Goal: Task Accomplishment & Management: Manage account settings

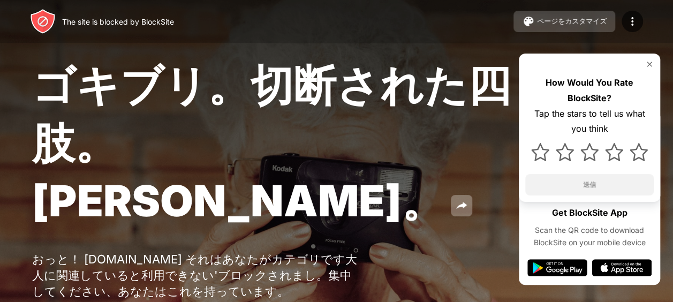
click at [597, 24] on div "ページをカスタマイズ" at bounding box center [572, 22] width 70 height 10
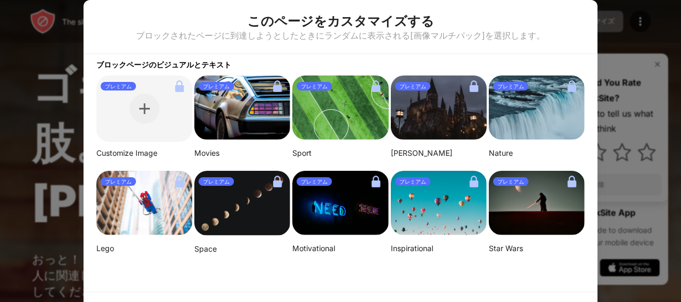
click at [631, 16] on div at bounding box center [340, 151] width 681 height 302
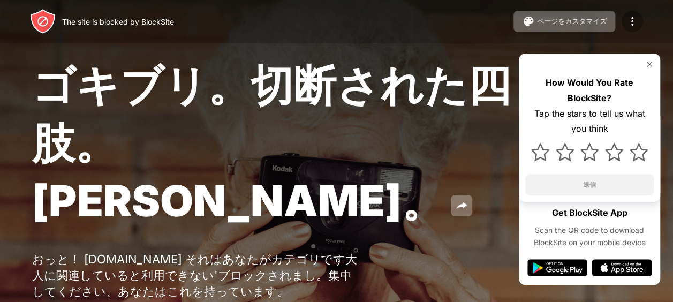
click at [635, 20] on img at bounding box center [632, 21] width 13 height 13
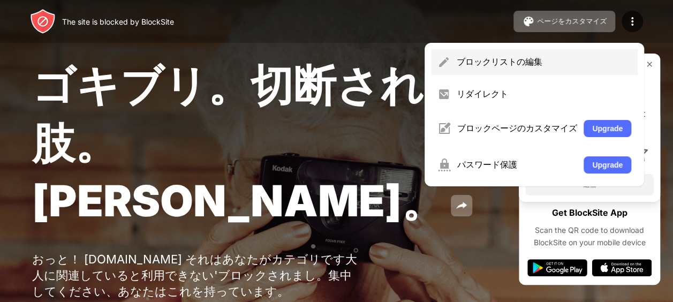
click at [550, 57] on div "ブロックリストの編集" at bounding box center [544, 62] width 175 height 12
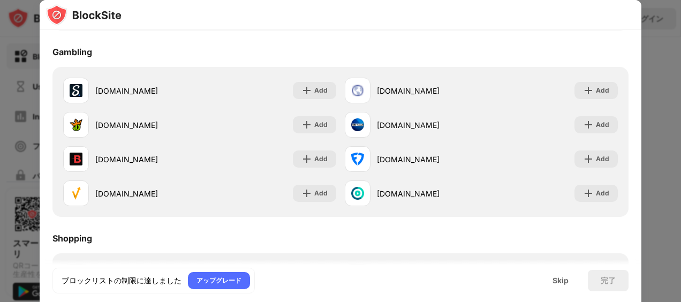
scroll to position [1074, 0]
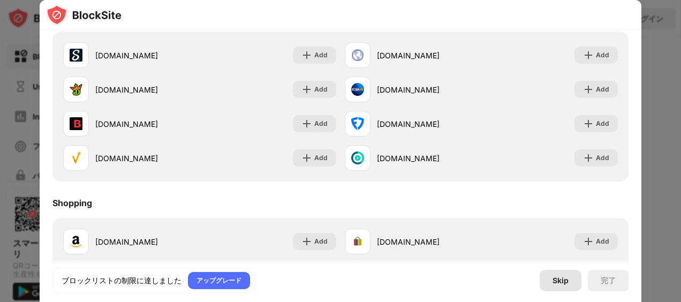
click at [566, 281] on div "Skip" at bounding box center [561, 280] width 16 height 9
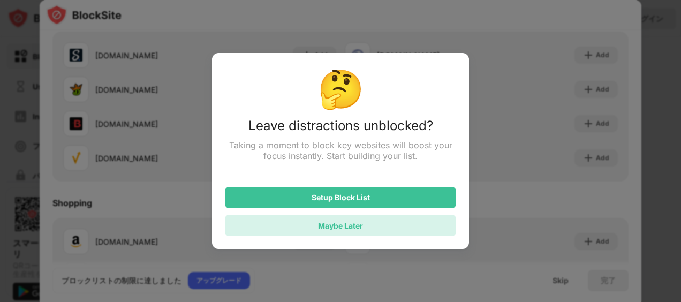
click at [370, 227] on div "Maybe Later" at bounding box center [340, 225] width 231 height 21
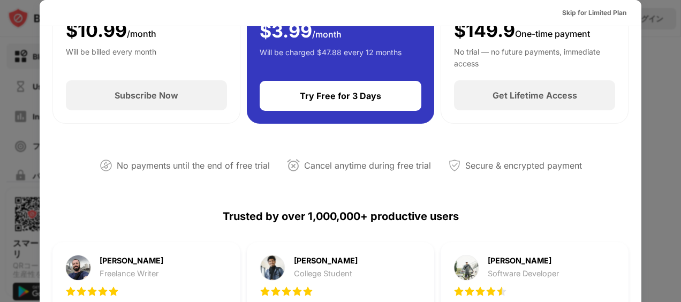
scroll to position [0, 0]
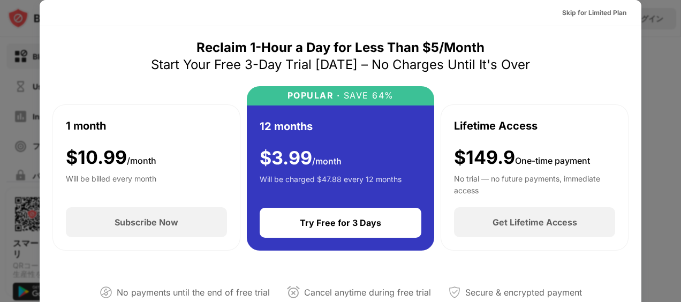
click at [674, 42] on div at bounding box center [340, 151] width 681 height 302
click at [604, 16] on div "Skip for Limited Plan" at bounding box center [594, 12] width 64 height 11
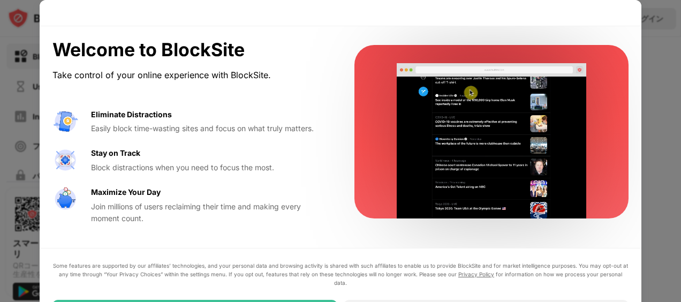
drag, startPoint x: 680, startPoint y: 140, endPoint x: 676, endPoint y: 210, distance: 69.7
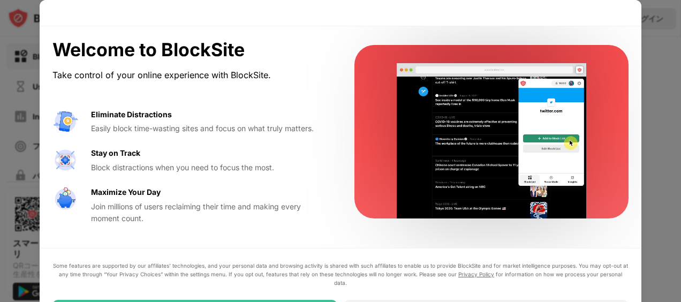
click at [676, 210] on div at bounding box center [340, 151] width 681 height 302
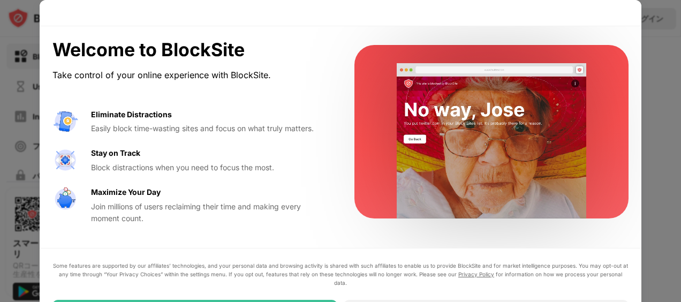
drag, startPoint x: 679, startPoint y: 181, endPoint x: 679, endPoint y: 229, distance: 48.2
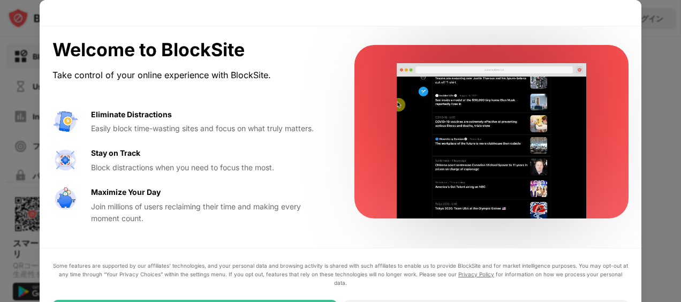
click at [679, 229] on div at bounding box center [340, 151] width 681 height 302
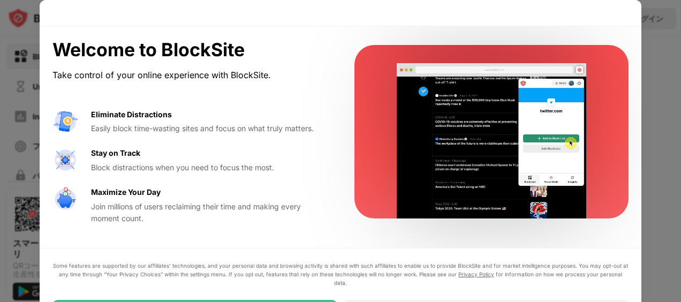
click at [118, 115] on div "Eliminate Distractions" at bounding box center [131, 115] width 81 height 12
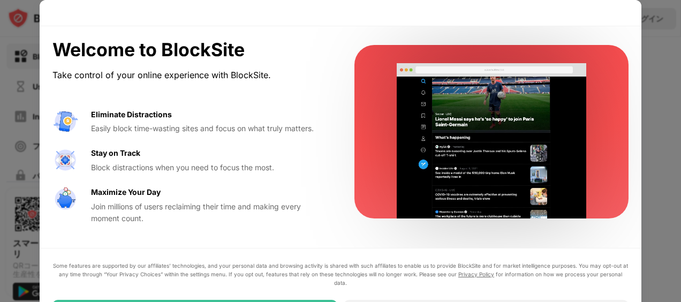
click at [658, 85] on div at bounding box center [340, 151] width 681 height 302
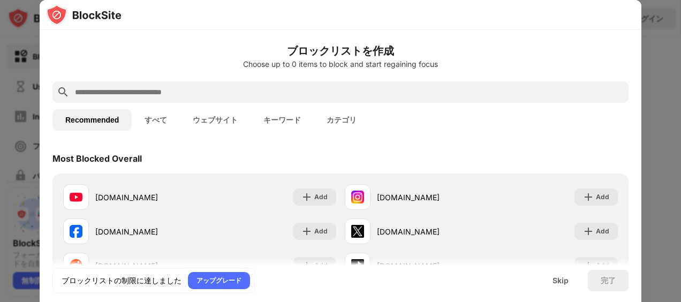
drag, startPoint x: 640, startPoint y: 31, endPoint x: 639, endPoint y: 64, distance: 33.7
click at [474, 64] on div at bounding box center [565, 99] width 209 height 177
drag, startPoint x: 634, startPoint y: 35, endPoint x: 636, endPoint y: 86, distance: 50.9
click at [474, 86] on div at bounding box center [565, 99] width 209 height 177
drag, startPoint x: 638, startPoint y: 40, endPoint x: 641, endPoint y: 199, distance: 159.1
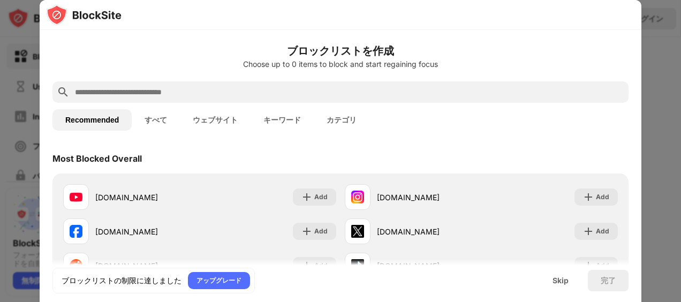
click at [474, 199] on body "Block Site Usage Limit Insights フォーカスモード パスワード保護 カスタムブロックページ 設定 情報 ブロッキング Block…" at bounding box center [340, 151] width 681 height 302
click at [288, 94] on input "text" at bounding box center [349, 92] width 551 height 13
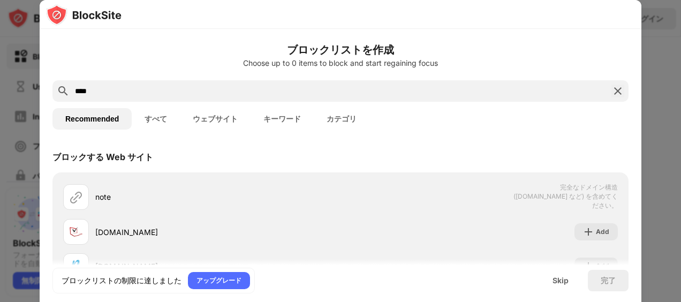
type input "****"
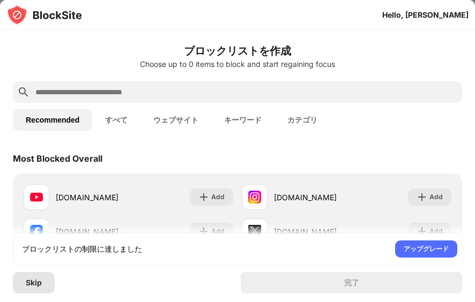
click at [44, 282] on div "Skip" at bounding box center [34, 282] width 42 height 21
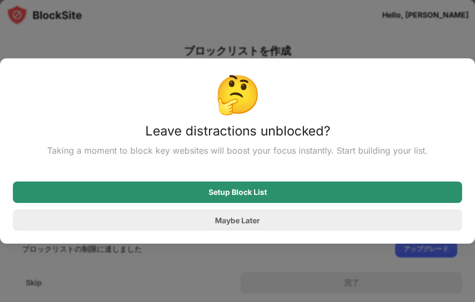
click at [260, 195] on div "Setup Block List" at bounding box center [237, 192] width 58 height 9
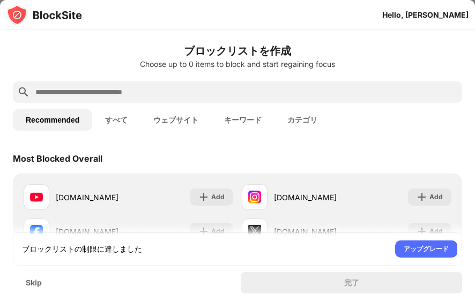
click at [106, 124] on button "すべて" at bounding box center [116, 119] width 48 height 21
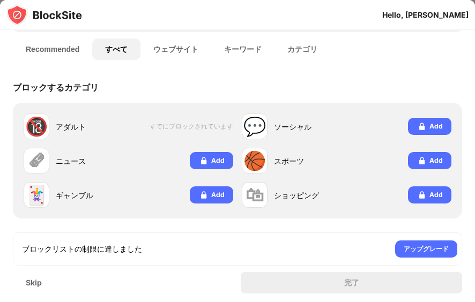
scroll to position [64, 0]
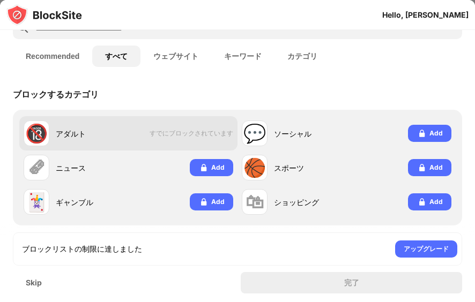
click at [75, 144] on div "🔞 アダルト" at bounding box center [76, 134] width 105 height 26
click at [79, 131] on div "アダルト" at bounding box center [92, 133] width 73 height 11
click at [120, 131] on div "アダルト" at bounding box center [92, 133] width 73 height 11
click at [121, 132] on div "アダルト" at bounding box center [92, 133] width 73 height 11
click at [61, 132] on div "アダルト" at bounding box center [92, 133] width 73 height 11
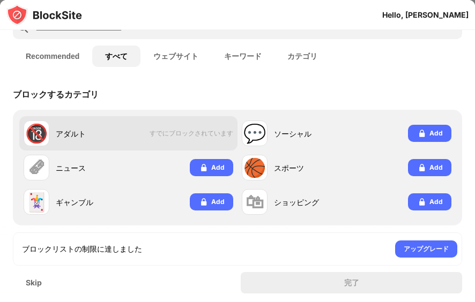
click at [61, 132] on div "アダルト" at bounding box center [92, 133] width 73 height 11
drag, startPoint x: 61, startPoint y: 132, endPoint x: 47, endPoint y: 133, distance: 13.4
click at [47, 133] on div "🔞" at bounding box center [36, 134] width 22 height 22
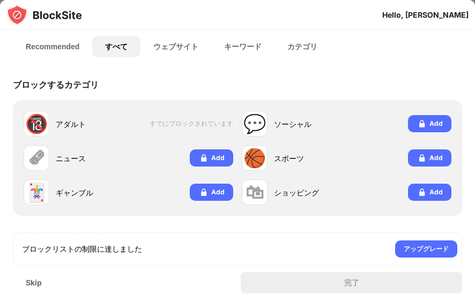
scroll to position [0, 0]
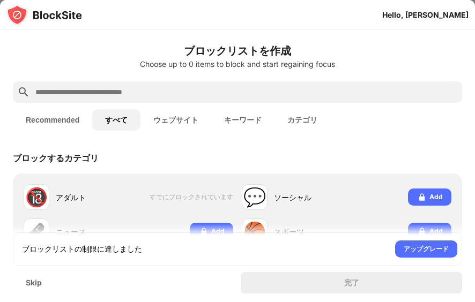
click at [181, 123] on button "ウェブサイト" at bounding box center [175, 119] width 71 height 21
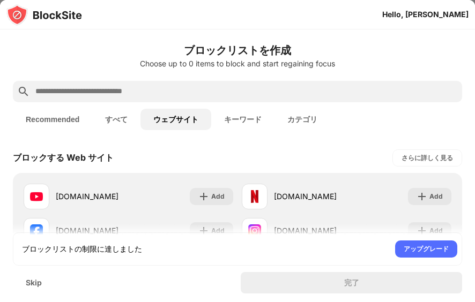
click at [262, 119] on button "キーワード" at bounding box center [242, 119] width 63 height 21
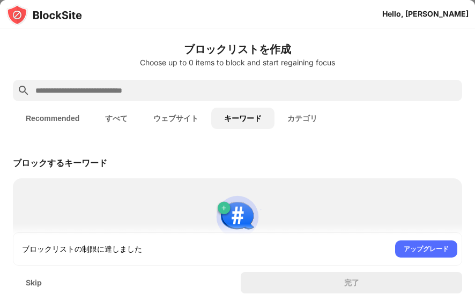
click at [235, 90] on input "text" at bounding box center [245, 90] width 423 height 13
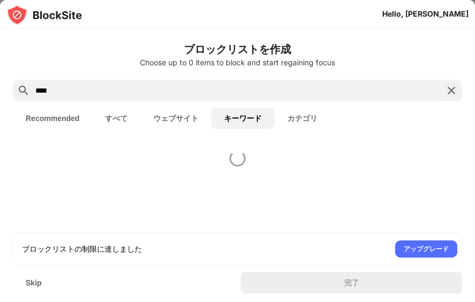
type input "*****"
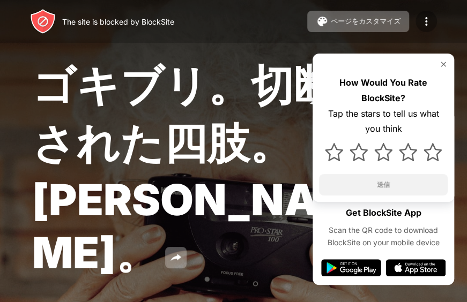
click at [428, 20] on img at bounding box center [425, 21] width 13 height 13
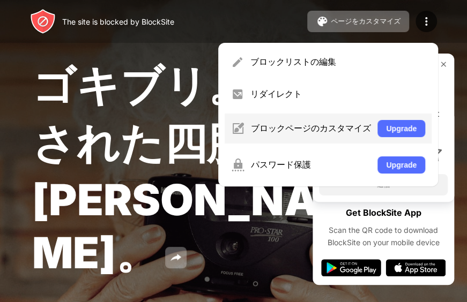
click at [329, 126] on div "ブロックページのカスタマイズ" at bounding box center [311, 129] width 120 height 12
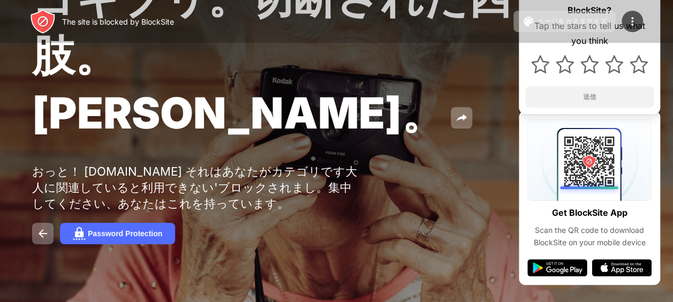
scroll to position [104, 0]
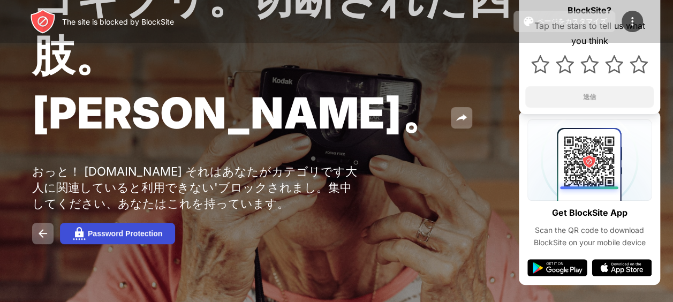
click at [125, 236] on div "Password Protection" at bounding box center [125, 233] width 74 height 9
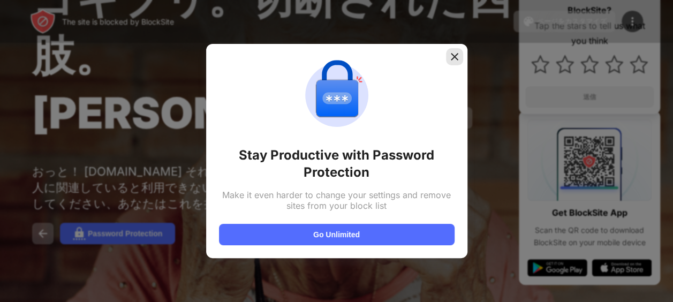
click at [460, 60] on img at bounding box center [454, 56] width 11 height 11
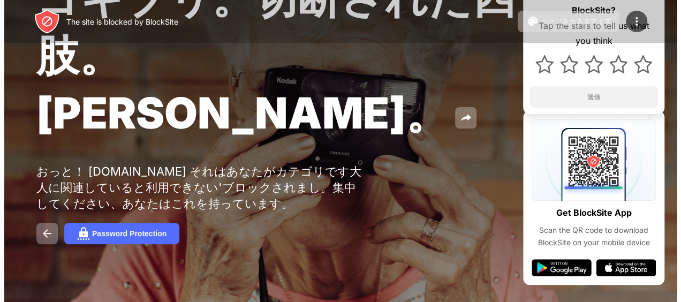
scroll to position [0, 0]
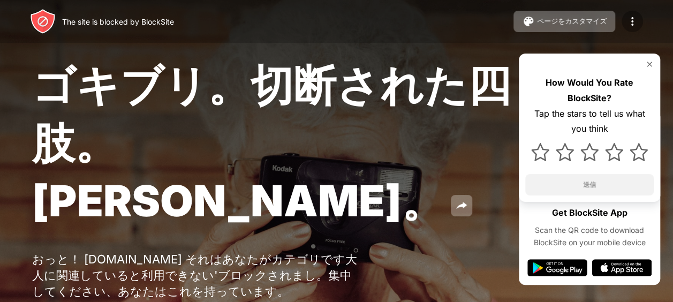
click at [474, 18] on img at bounding box center [632, 21] width 13 height 13
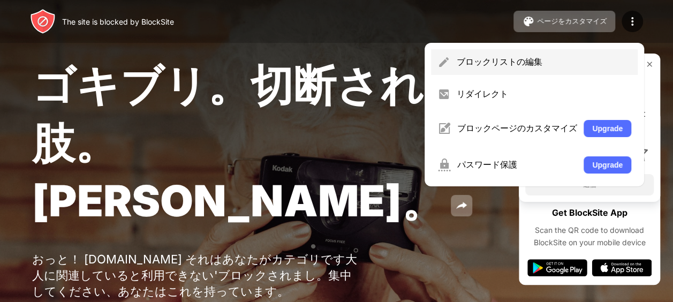
click at [474, 60] on div "ブロックリストの編集" at bounding box center [544, 62] width 175 height 12
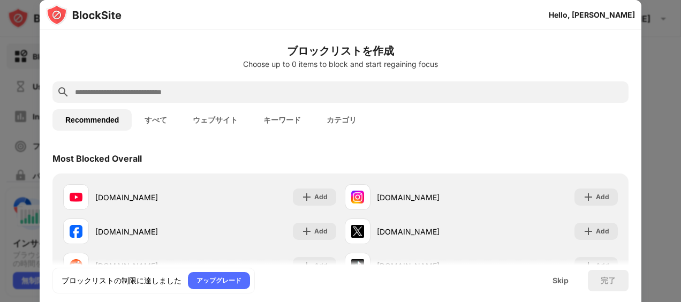
click at [242, 88] on input "text" at bounding box center [349, 92] width 551 height 13
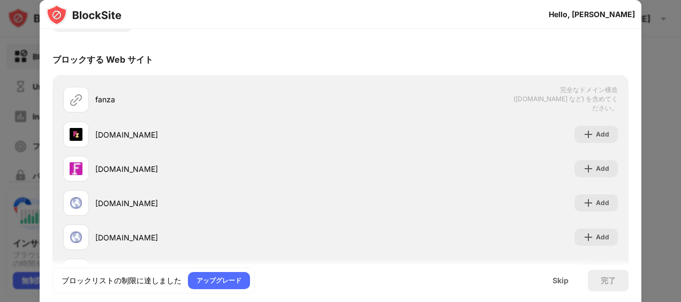
scroll to position [98, 0]
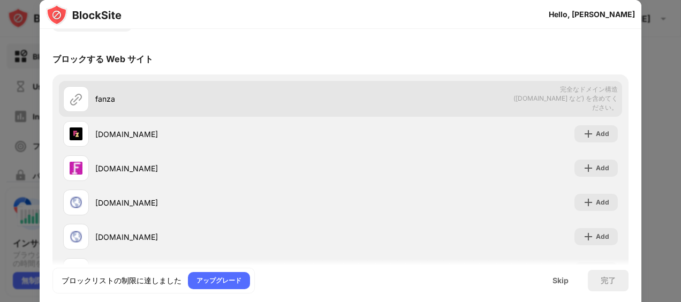
type input "*****"
click at [100, 105] on div "fanza" at bounding box center [201, 99] width 277 height 26
click at [70, 96] on img at bounding box center [76, 99] width 13 height 13
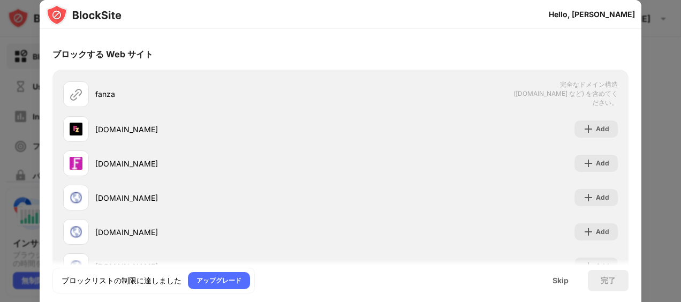
scroll to position [0, 0]
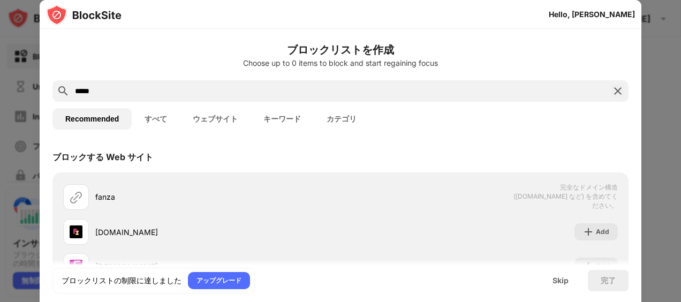
click at [63, 15] on img at bounding box center [84, 14] width 76 height 21
click at [474, 14] on div "Hello, 津野順介" at bounding box center [592, 14] width 86 height 9
click at [13, 99] on div at bounding box center [340, 151] width 681 height 302
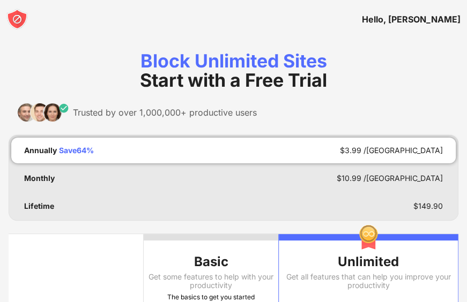
click at [430, 16] on div "Hello, [PERSON_NAME]" at bounding box center [411, 19] width 99 height 11
click at [18, 20] on img at bounding box center [16, 19] width 21 height 21
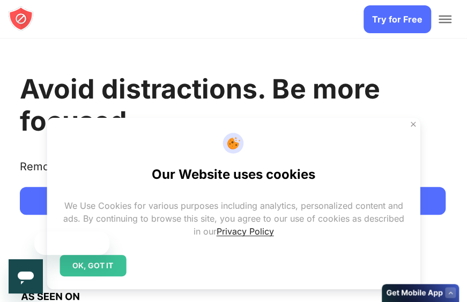
click at [451, 20] on div at bounding box center [444, 19] width 21 height 39
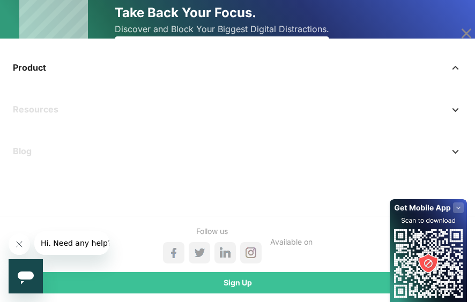
click at [42, 70] on link "Product" at bounding box center [237, 68] width 457 height 26
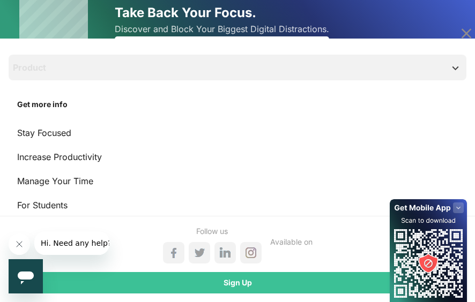
click at [215, 288] on div "Sign Up" at bounding box center [237, 282] width 457 height 21
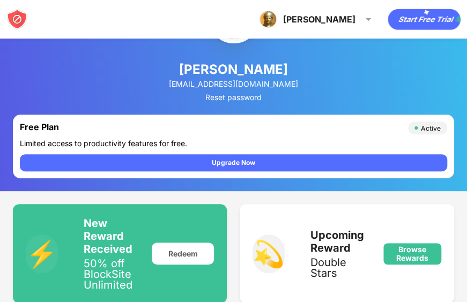
scroll to position [14, 0]
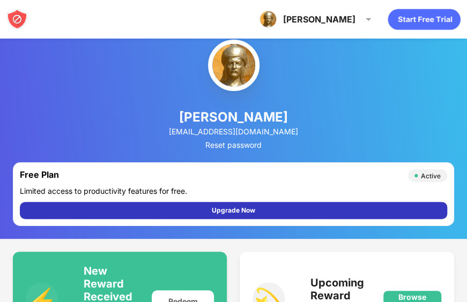
click at [243, 211] on div "Upgrade Now" at bounding box center [233, 210] width 43 height 11
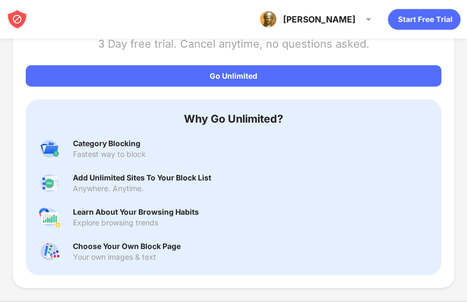
scroll to position [1067, 0]
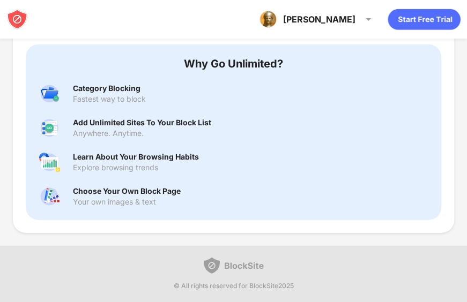
click at [165, 192] on div "Choose Your Own Block Page" at bounding box center [127, 191] width 108 height 9
click at [117, 92] on div "Category Blocking" at bounding box center [109, 88] width 73 height 9
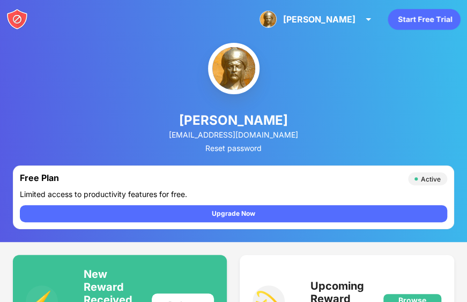
scroll to position [0, 0]
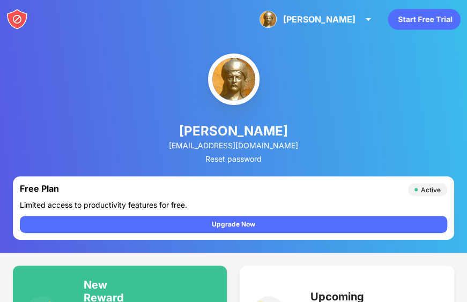
click at [424, 194] on div "Active" at bounding box center [430, 190] width 20 height 8
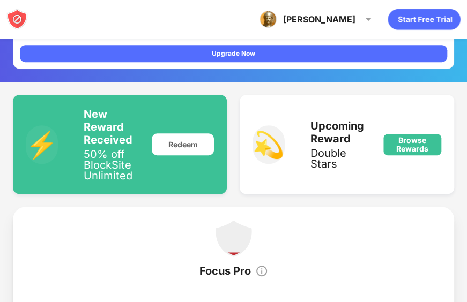
scroll to position [169, 0]
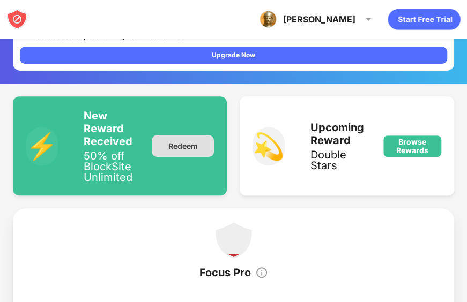
click at [183, 148] on div "Redeem" at bounding box center [183, 146] width 62 height 22
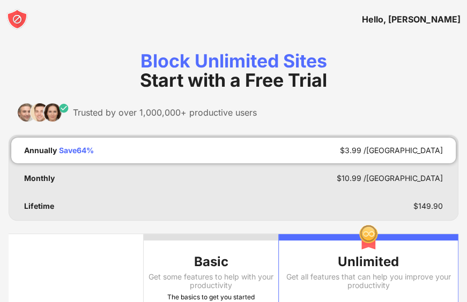
click at [116, 151] on div "Annually Save 64 % $ 3.99 /[GEOGRAPHIC_DATA]" at bounding box center [233, 151] width 444 height 26
click at [430, 18] on div "Hello, [PERSON_NAME]" at bounding box center [411, 19] width 99 height 11
click at [18, 20] on img at bounding box center [16, 19] width 21 height 21
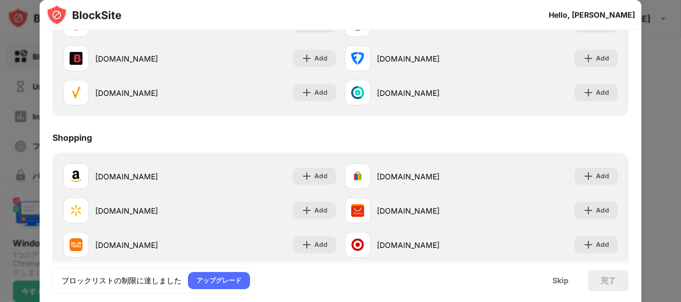
scroll to position [1153, 0]
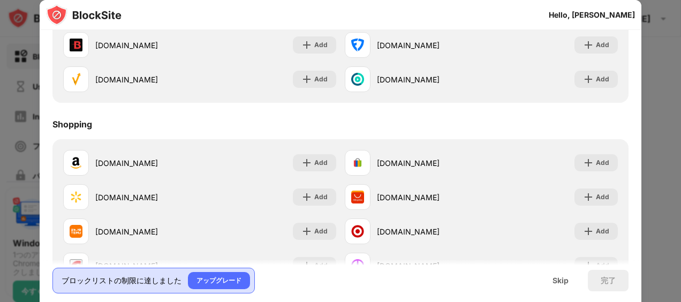
click at [89, 280] on div "ブロックリストの制限に達しました" at bounding box center [122, 280] width 120 height 11
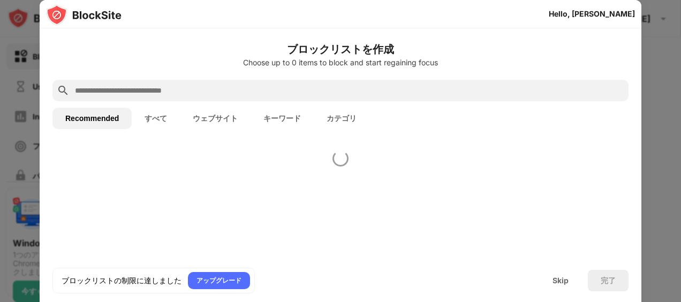
scroll to position [0, 0]
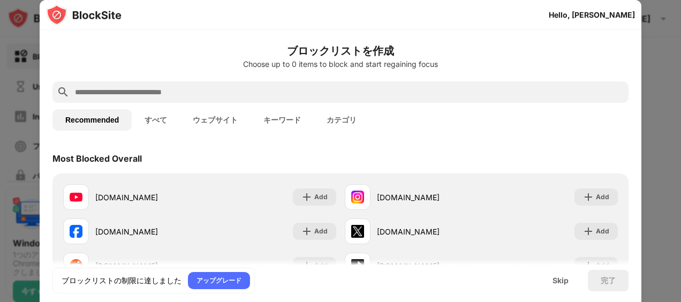
click at [612, 13] on div "Hello, [PERSON_NAME]" at bounding box center [592, 15] width 86 height 9
click at [553, 282] on div "Skip" at bounding box center [561, 280] width 16 height 9
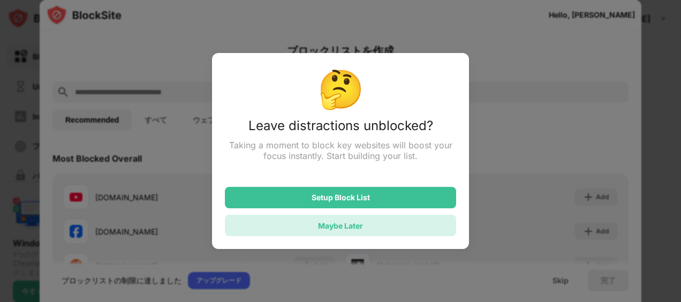
click at [347, 223] on div "Maybe Later" at bounding box center [340, 225] width 45 height 9
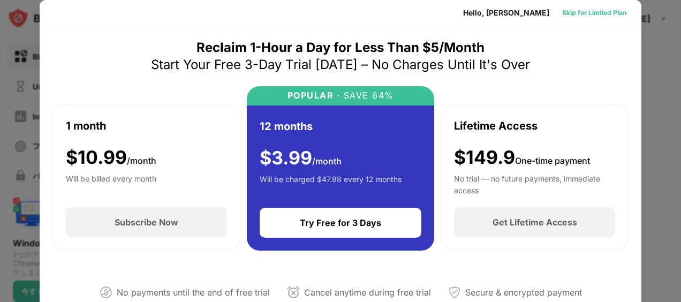
click at [584, 14] on div "Skip for Limited Plan" at bounding box center [594, 12] width 64 height 11
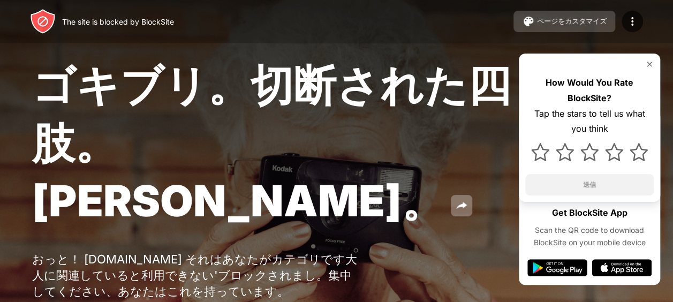
click at [537, 17] on div "ページをカスタマイズ" at bounding box center [572, 22] width 70 height 10
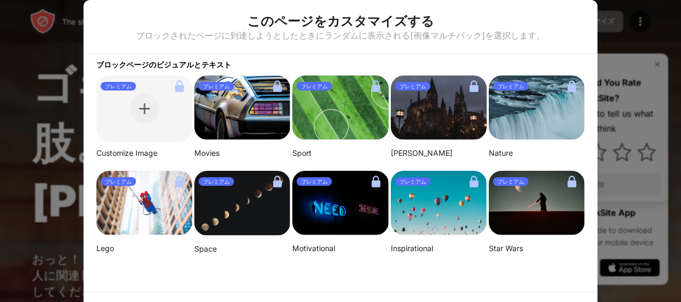
click at [21, 41] on div at bounding box center [340, 151] width 681 height 302
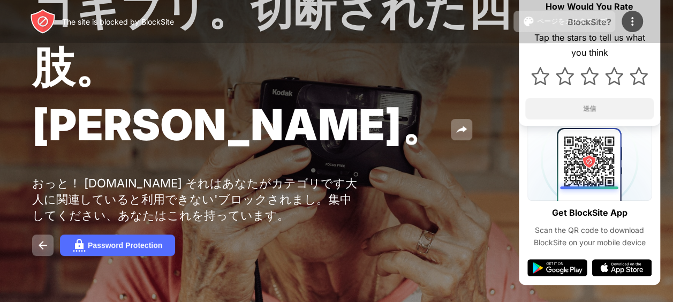
scroll to position [104, 0]
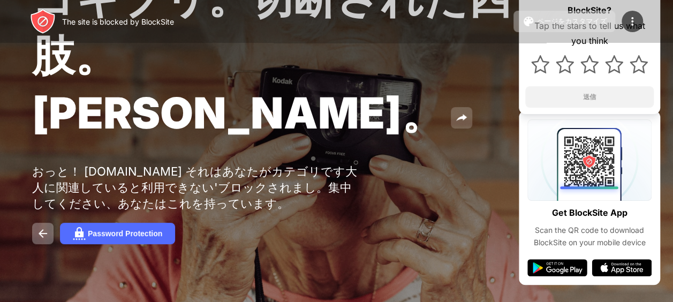
click at [451, 115] on button at bounding box center [461, 117] width 21 height 21
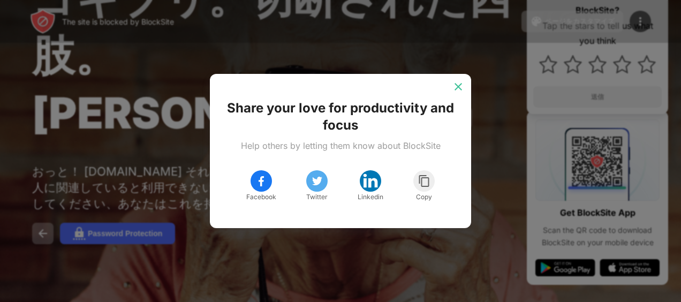
click at [454, 91] on img at bounding box center [458, 86] width 11 height 11
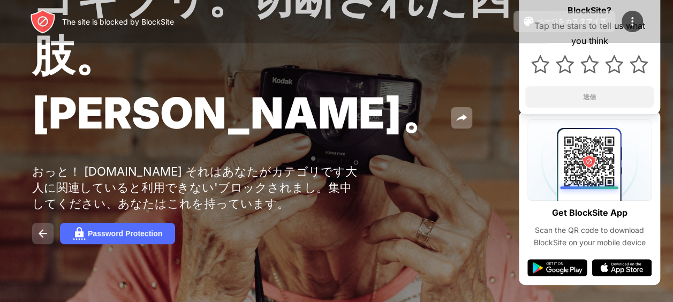
click at [46, 231] on img at bounding box center [42, 233] width 13 height 13
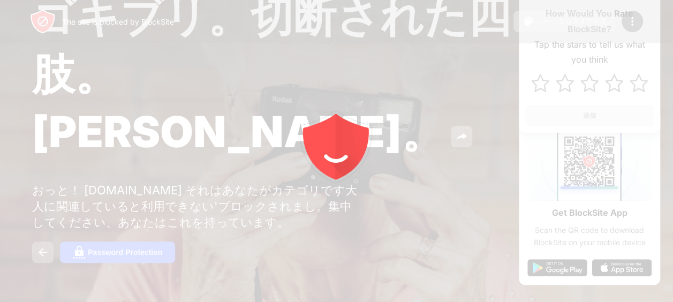
scroll to position [104, 0]
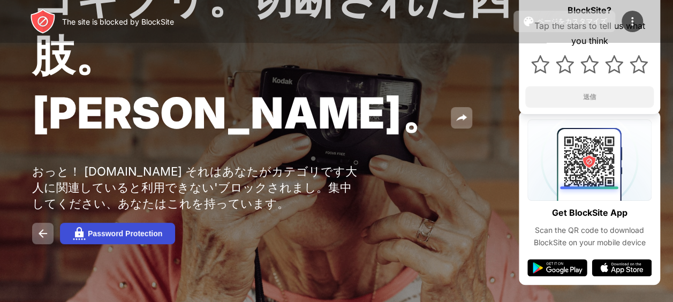
click at [149, 237] on div "Password Protection" at bounding box center [125, 233] width 74 height 9
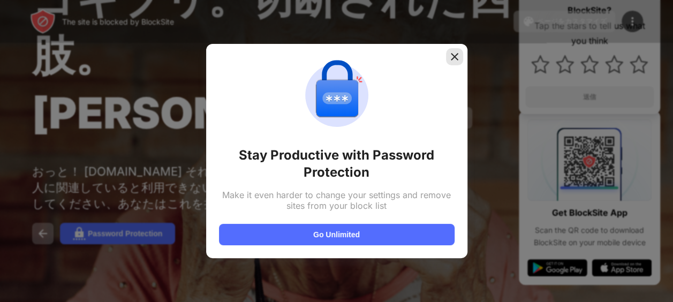
click at [452, 58] on img at bounding box center [454, 56] width 11 height 11
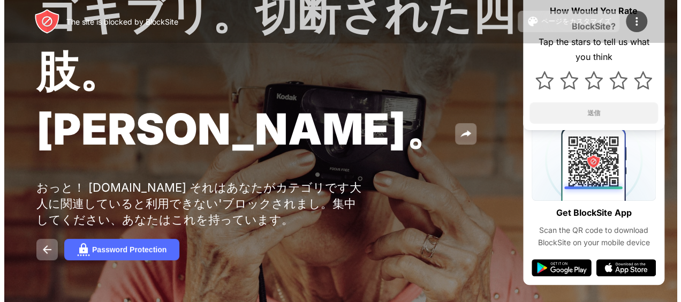
scroll to position [0, 0]
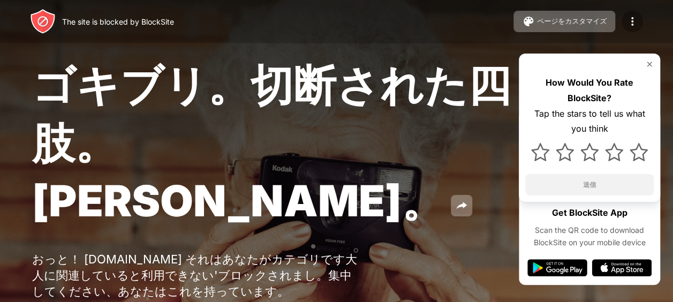
click at [641, 19] on div at bounding box center [632, 21] width 21 height 21
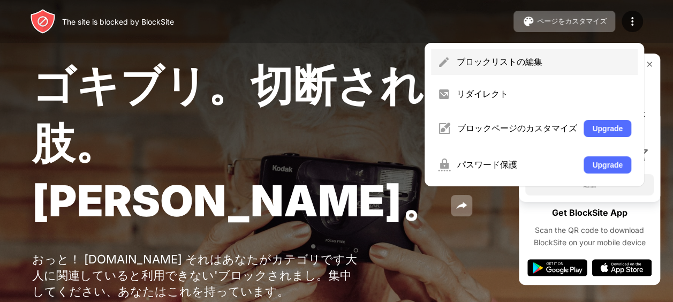
click at [510, 73] on div "ブロックリストの編集" at bounding box center [534, 62] width 207 height 26
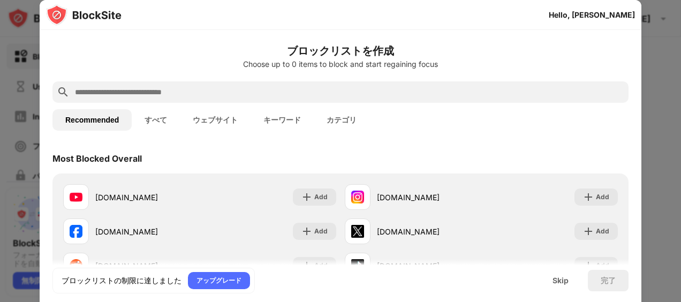
click at [666, 41] on div at bounding box center [340, 151] width 681 height 302
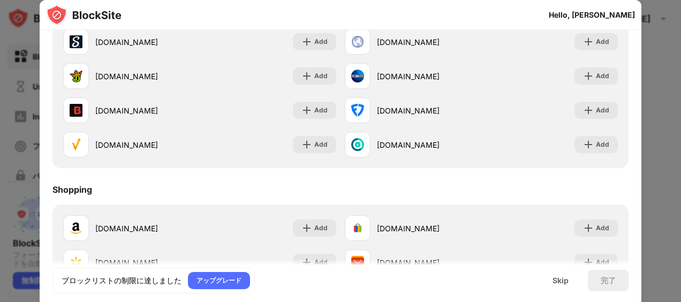
scroll to position [1153, 0]
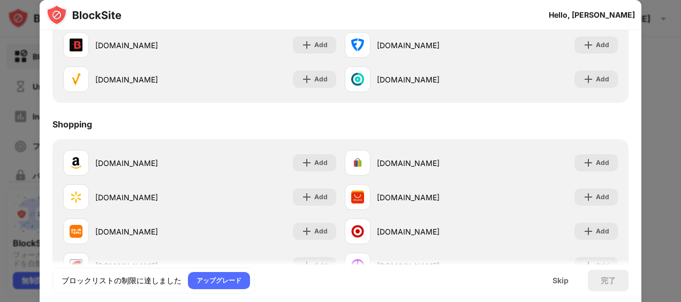
click at [65, 16] on img at bounding box center [84, 14] width 76 height 21
click at [97, 16] on img at bounding box center [84, 14] width 76 height 21
